Goal: Check status: Check status

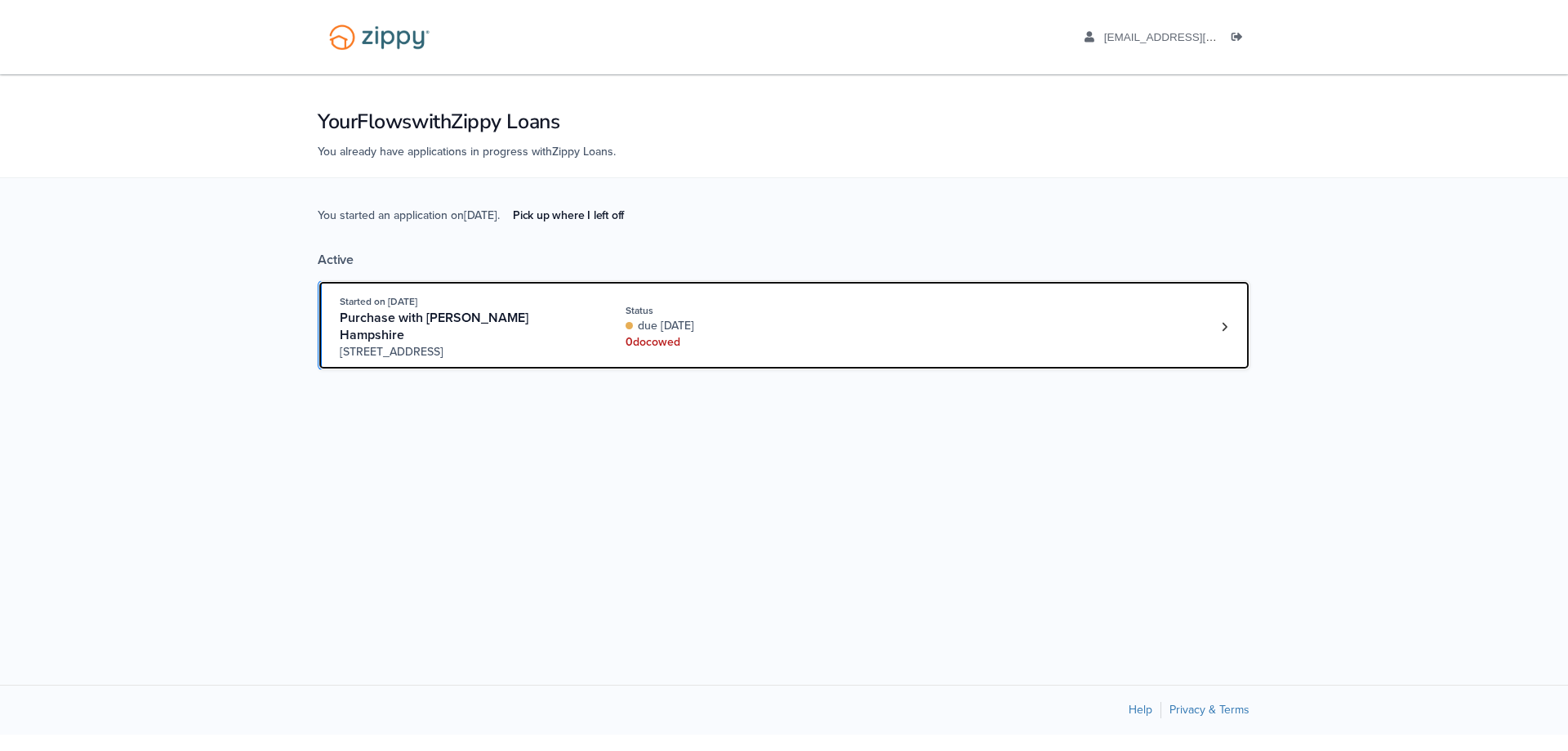
click at [929, 323] on div "Started on Aug. 23rd, 2025 Purchase with Brandie Hampshire 3401 N. Meadowview P…" at bounding box center [776, 327] width 873 height 67
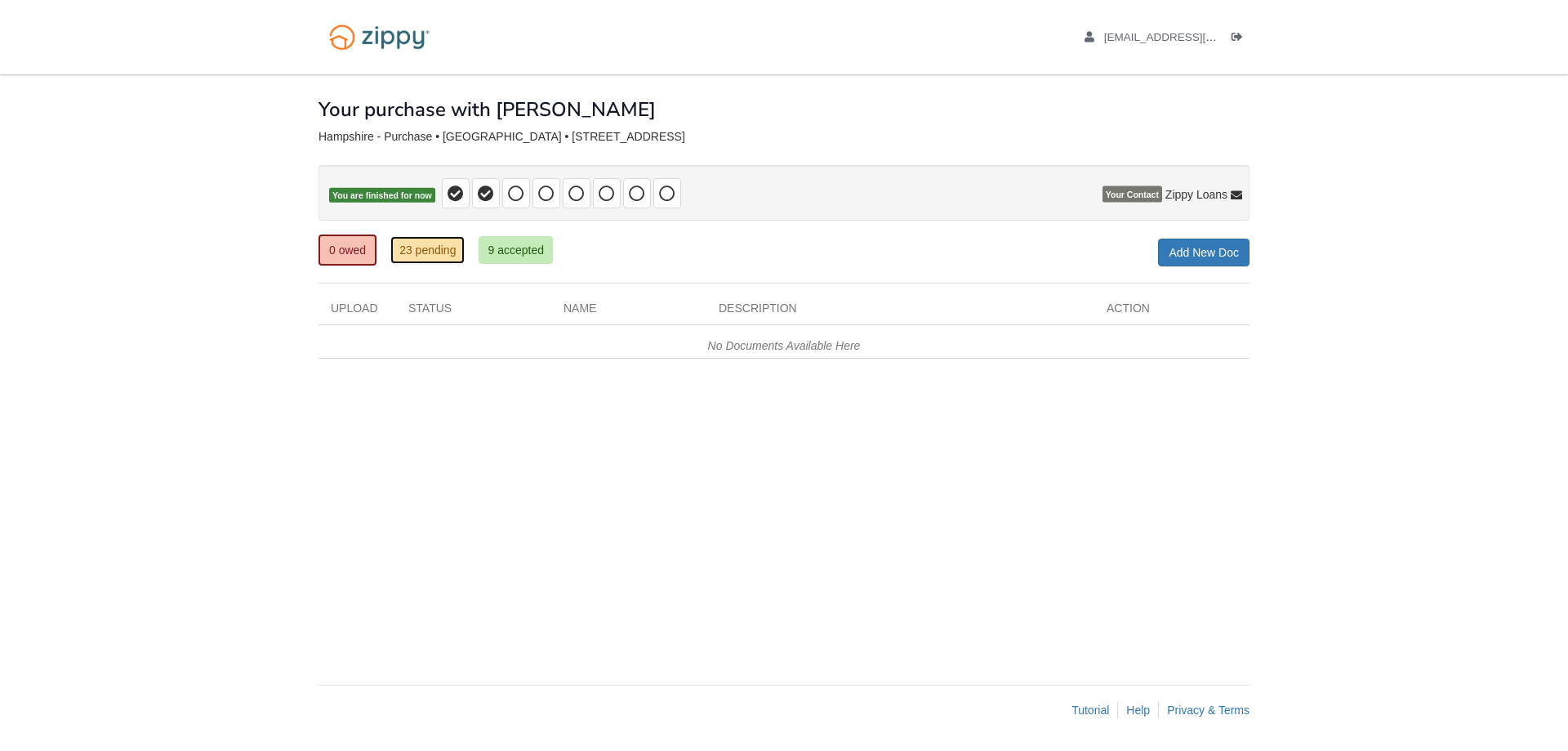
click at [414, 249] on link "23 pending" at bounding box center [428, 250] width 74 height 28
